Goal: Task Accomplishment & Management: Complete application form

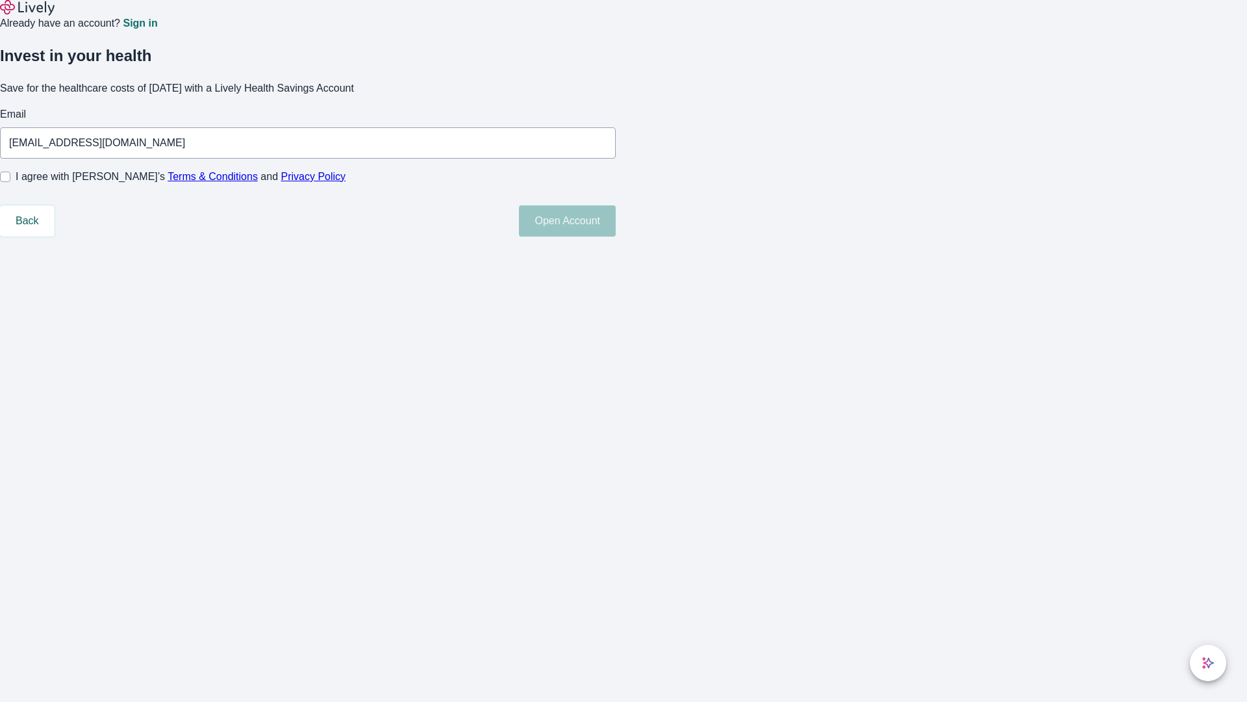
click at [10, 182] on input "I agree with Lively’s Terms & Conditions and Privacy Policy" at bounding box center [5, 177] width 10 height 10
checkbox input "true"
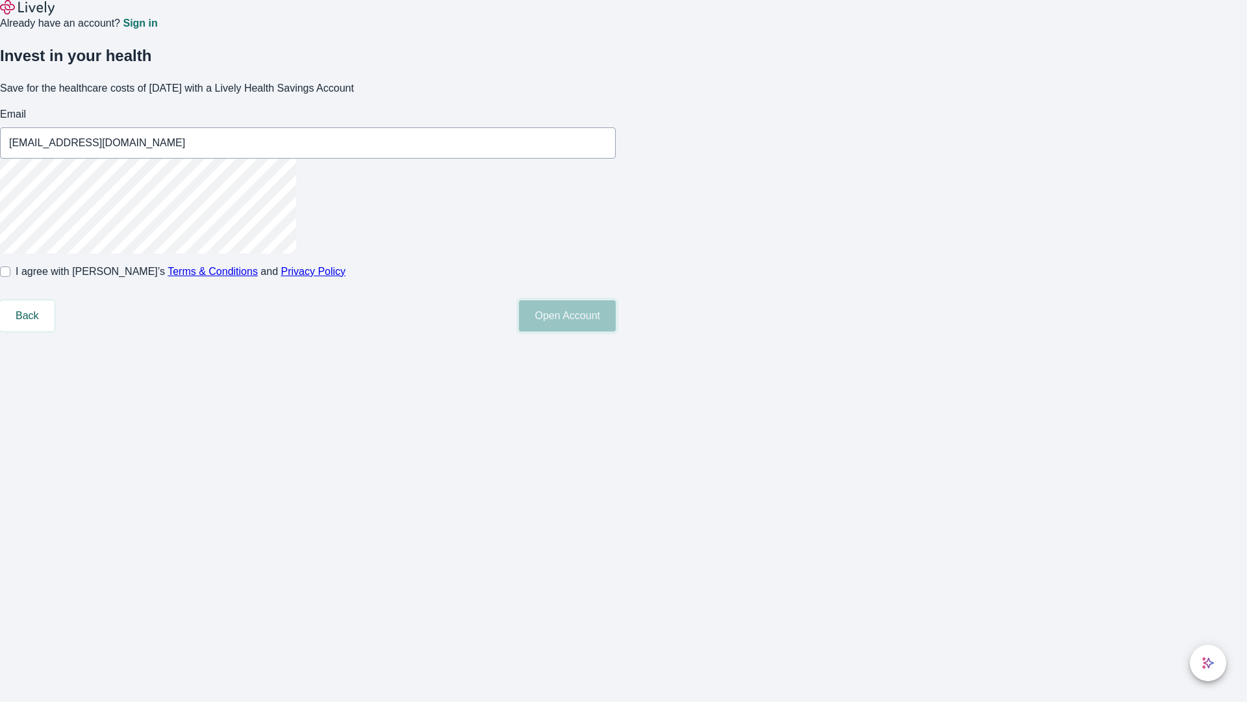
click at [616, 331] on button "Open Account" at bounding box center [567, 315] width 97 height 31
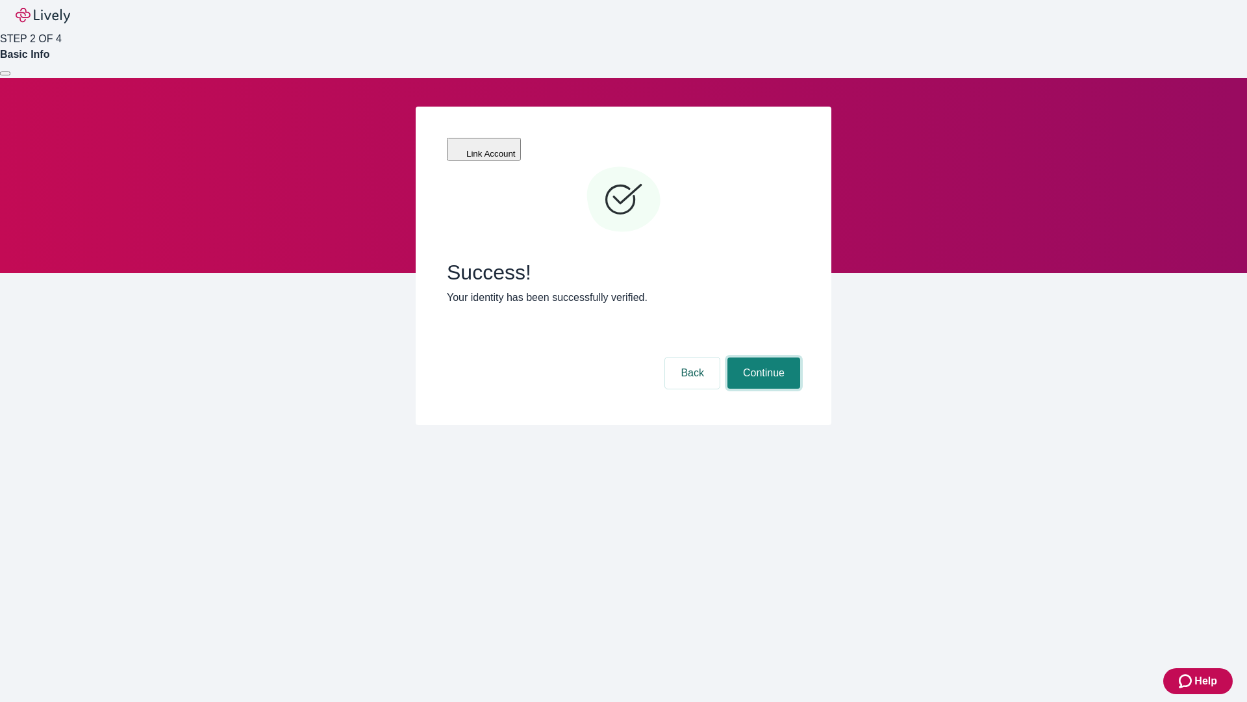
click at [762, 357] on button "Continue" at bounding box center [764, 372] width 73 height 31
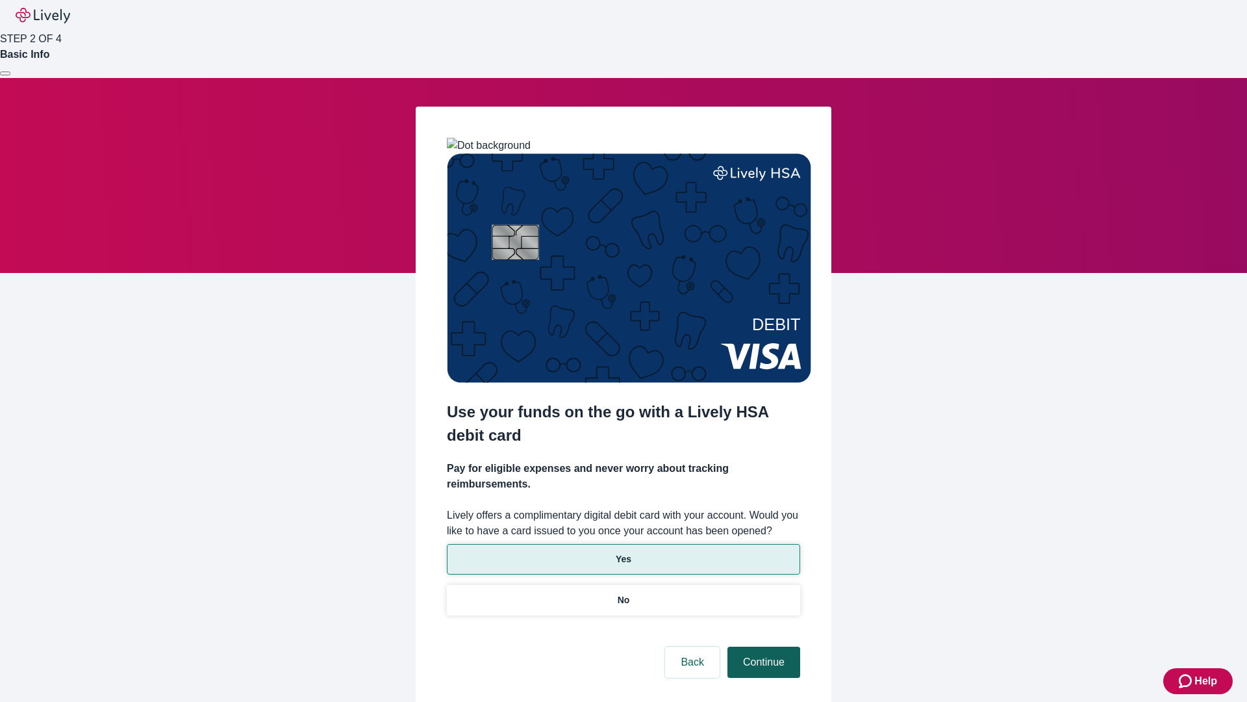
click at [623, 552] on p "Yes" at bounding box center [624, 559] width 16 height 14
click at [762, 646] on button "Continue" at bounding box center [764, 661] width 73 height 31
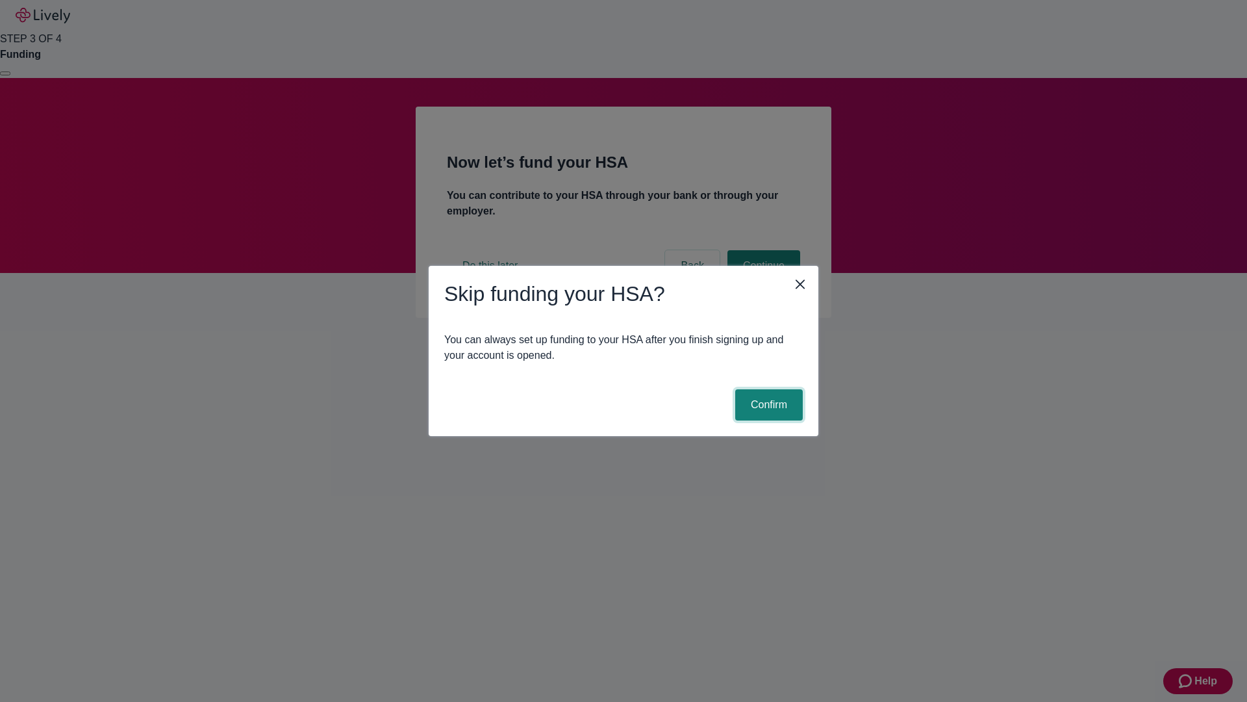
click at [767, 405] on button "Confirm" at bounding box center [769, 404] width 68 height 31
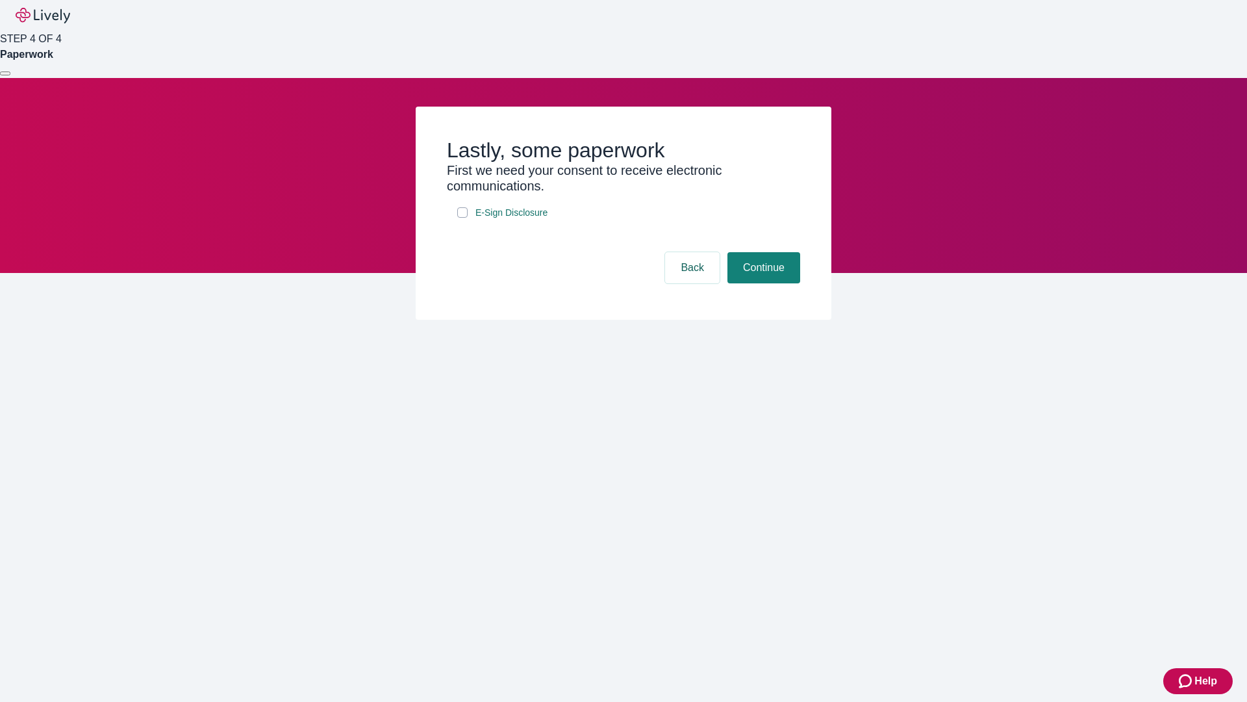
click at [463, 218] on input "E-Sign Disclosure" at bounding box center [462, 212] width 10 height 10
checkbox input "true"
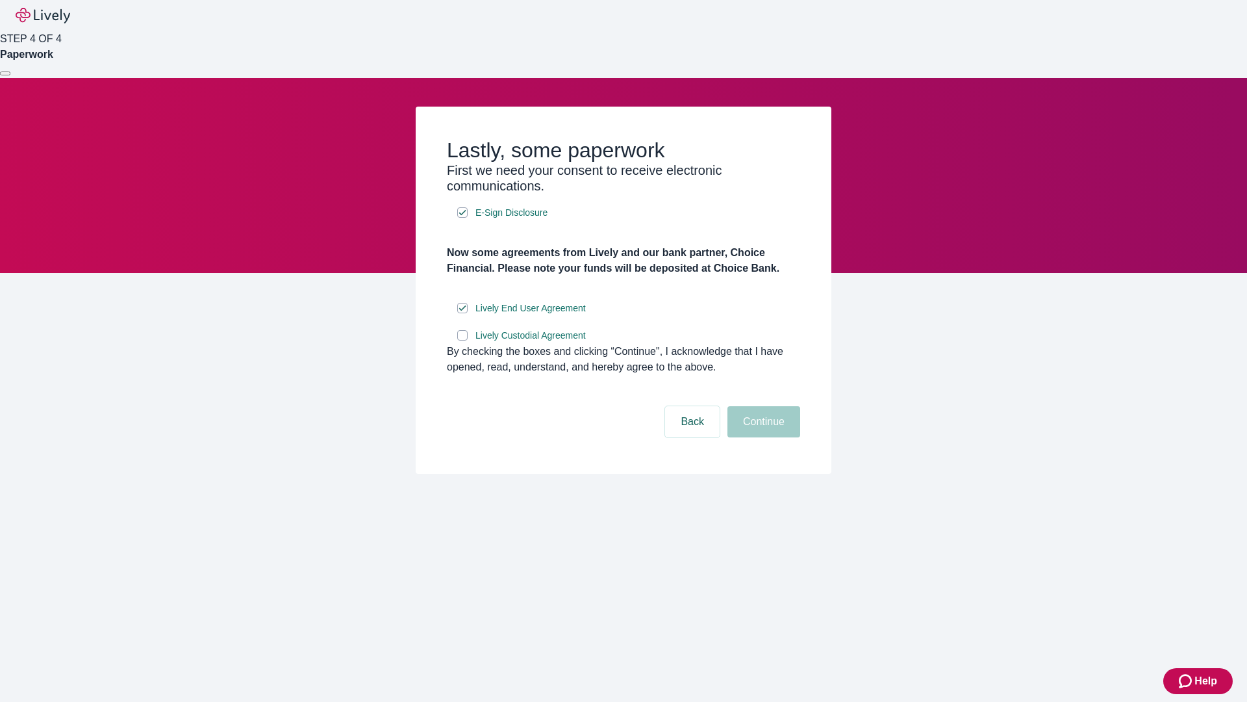
click at [463, 340] on input "Lively Custodial Agreement" at bounding box center [462, 335] width 10 height 10
checkbox input "true"
click at [762, 437] on button "Continue" at bounding box center [764, 421] width 73 height 31
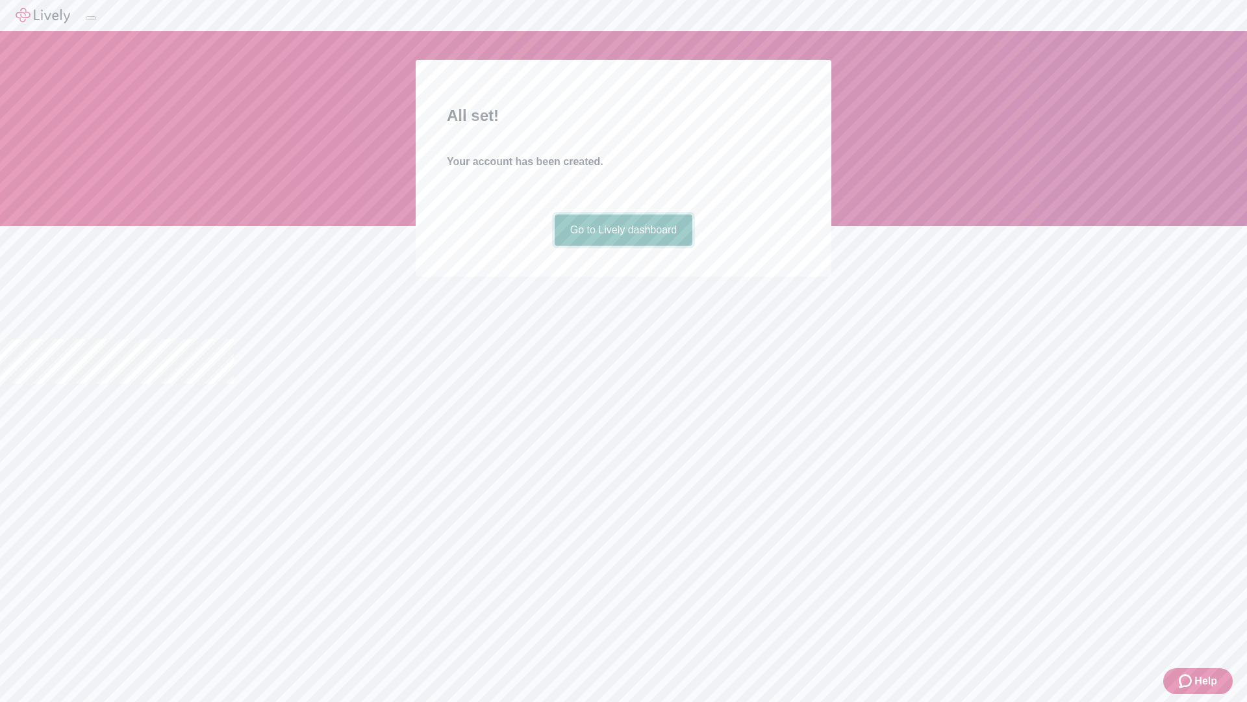
click at [623, 246] on link "Go to Lively dashboard" at bounding box center [624, 229] width 138 height 31
